Goal: Entertainment & Leisure: Consume media (video, audio)

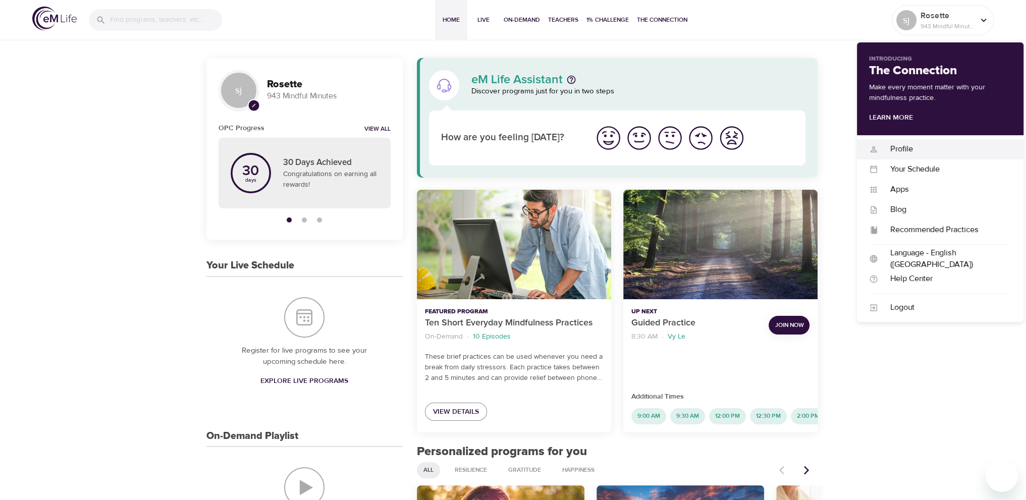
click at [922, 149] on div "Profile" at bounding box center [944, 149] width 133 height 12
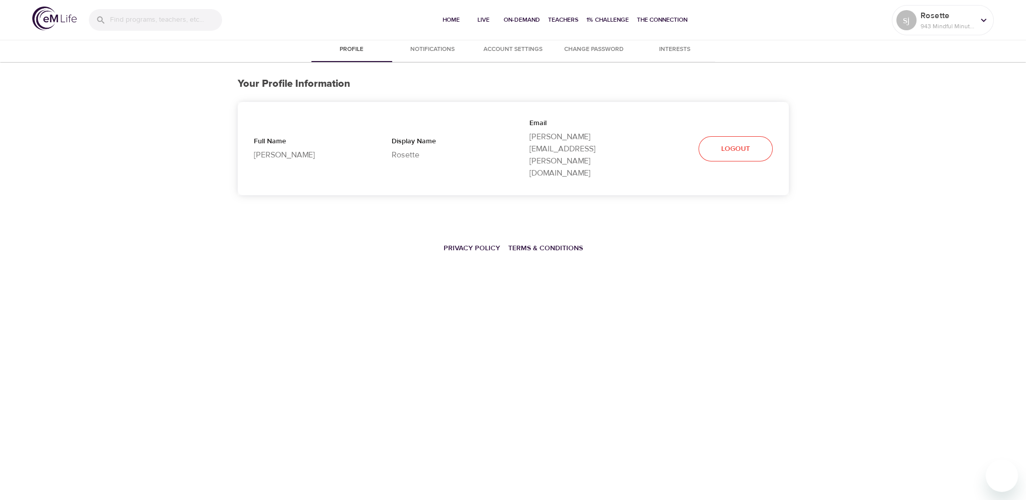
select select "10"
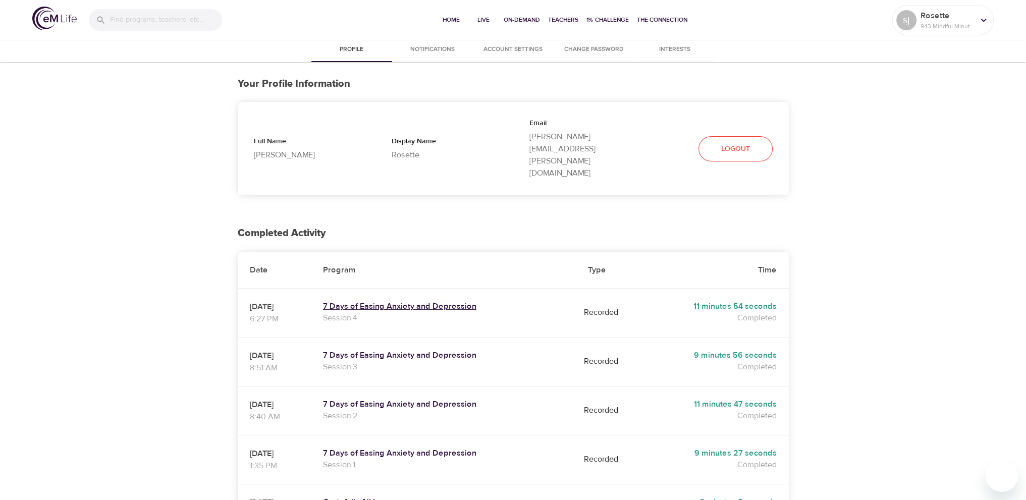
click at [443, 301] on h5 "7 Days of Easing Anxiety and Depression" at bounding box center [443, 306] width 241 height 11
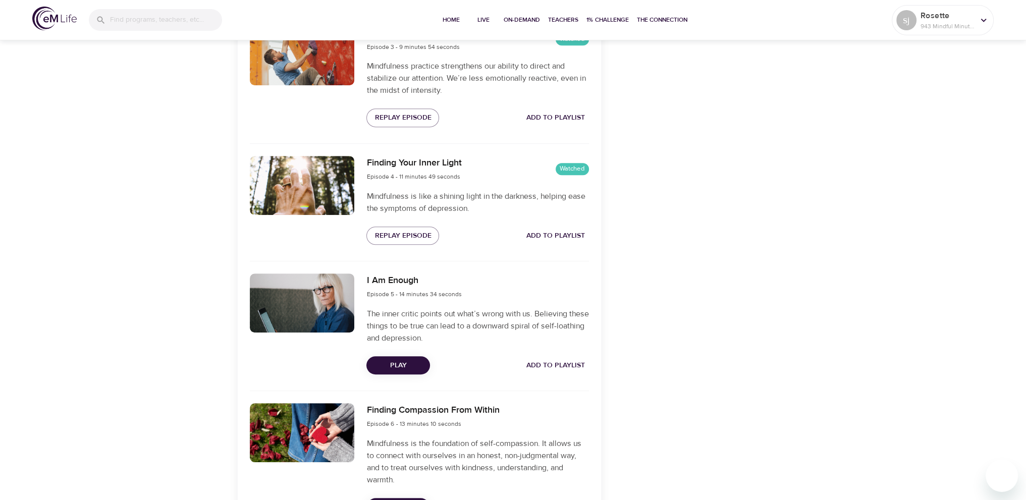
scroll to position [808, 0]
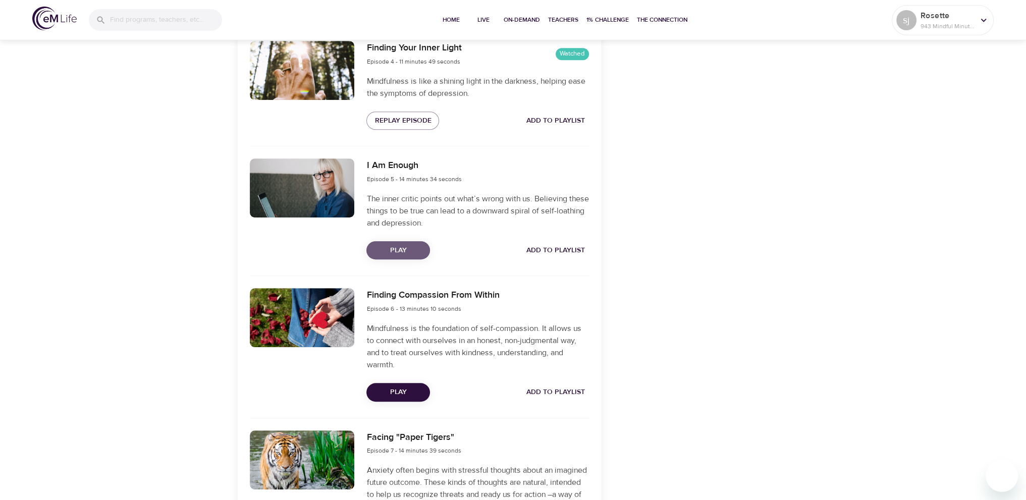
click at [406, 248] on span "Play" at bounding box center [398, 250] width 47 height 13
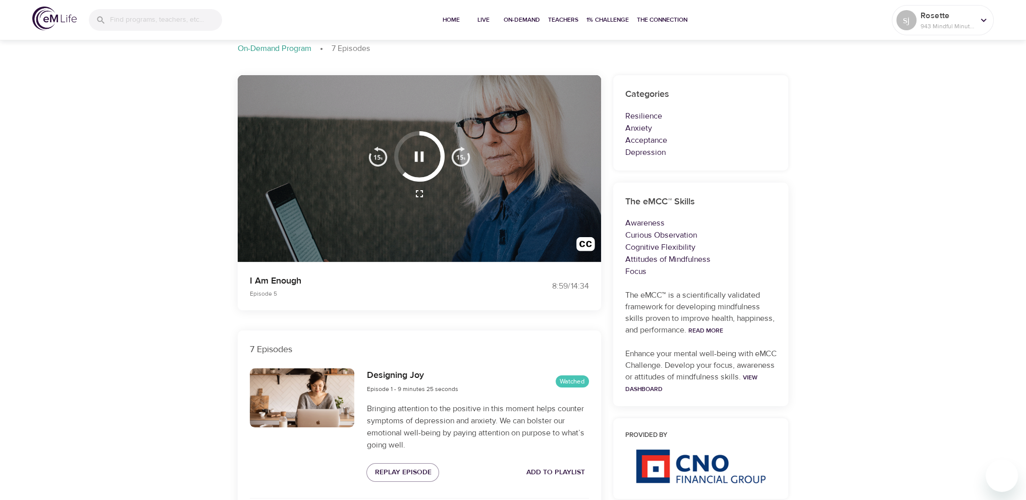
scroll to position [50, 0]
